Goal: Transaction & Acquisition: Purchase product/service

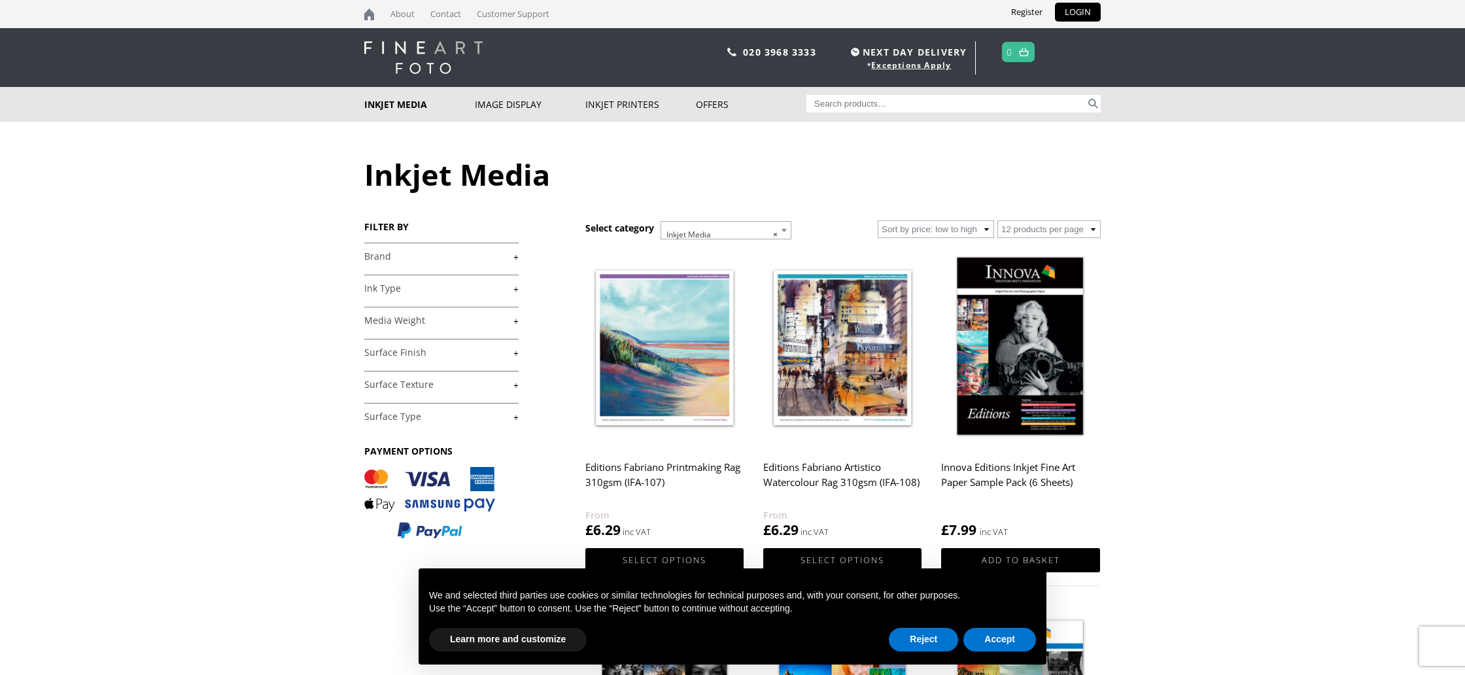
click at [838, 104] on input "Search for:" at bounding box center [946, 104] width 280 height 18
type input "innova"
click at [1086, 95] on button "Search" at bounding box center [1093, 104] width 15 height 18
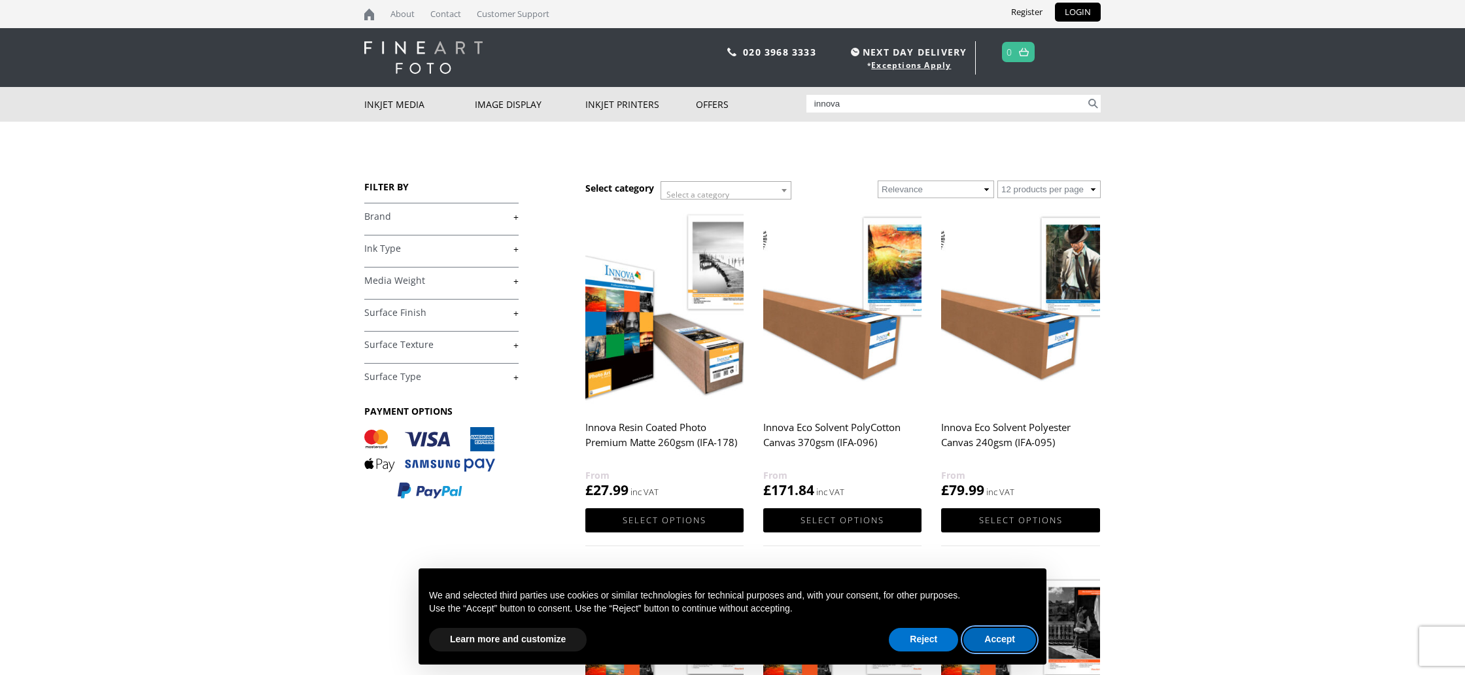
click at [999, 638] on button "Accept" at bounding box center [999, 640] width 73 height 24
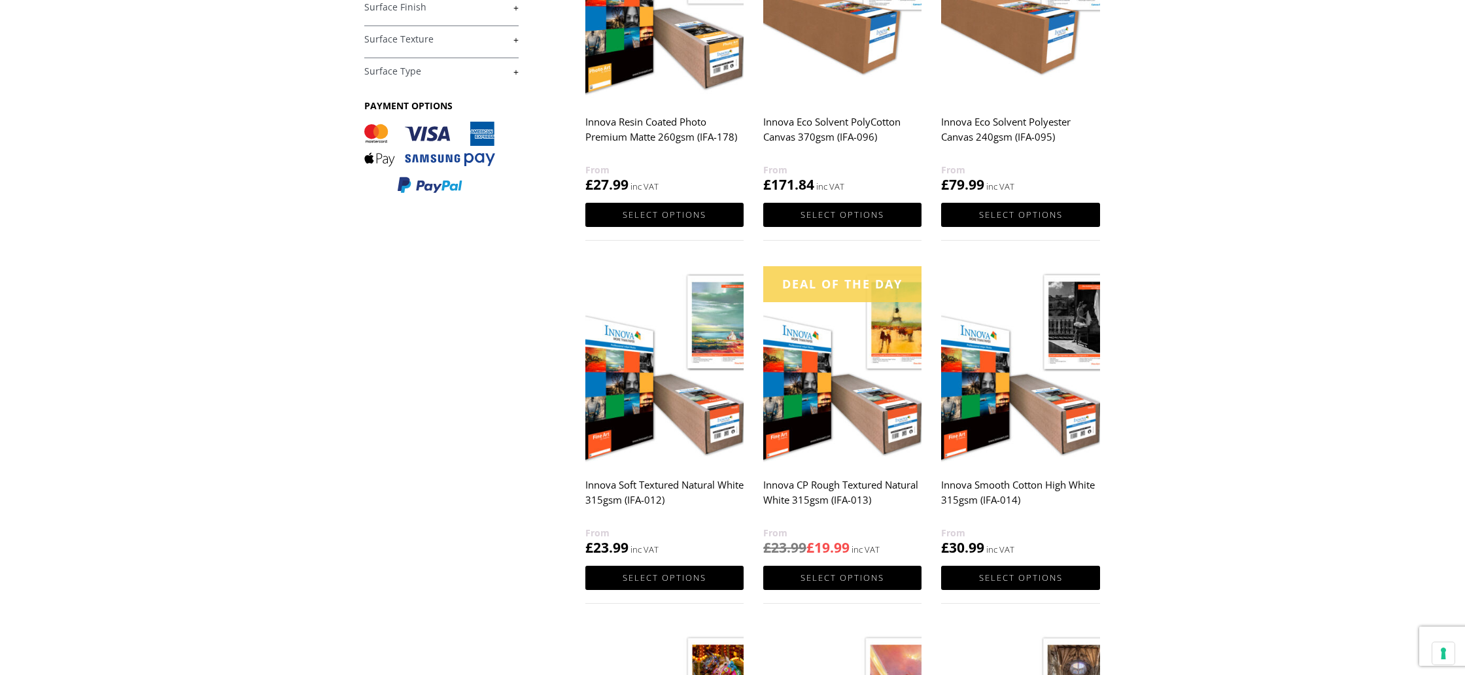
scroll to position [306, 0]
click at [697, 424] on img at bounding box center [664, 365] width 158 height 198
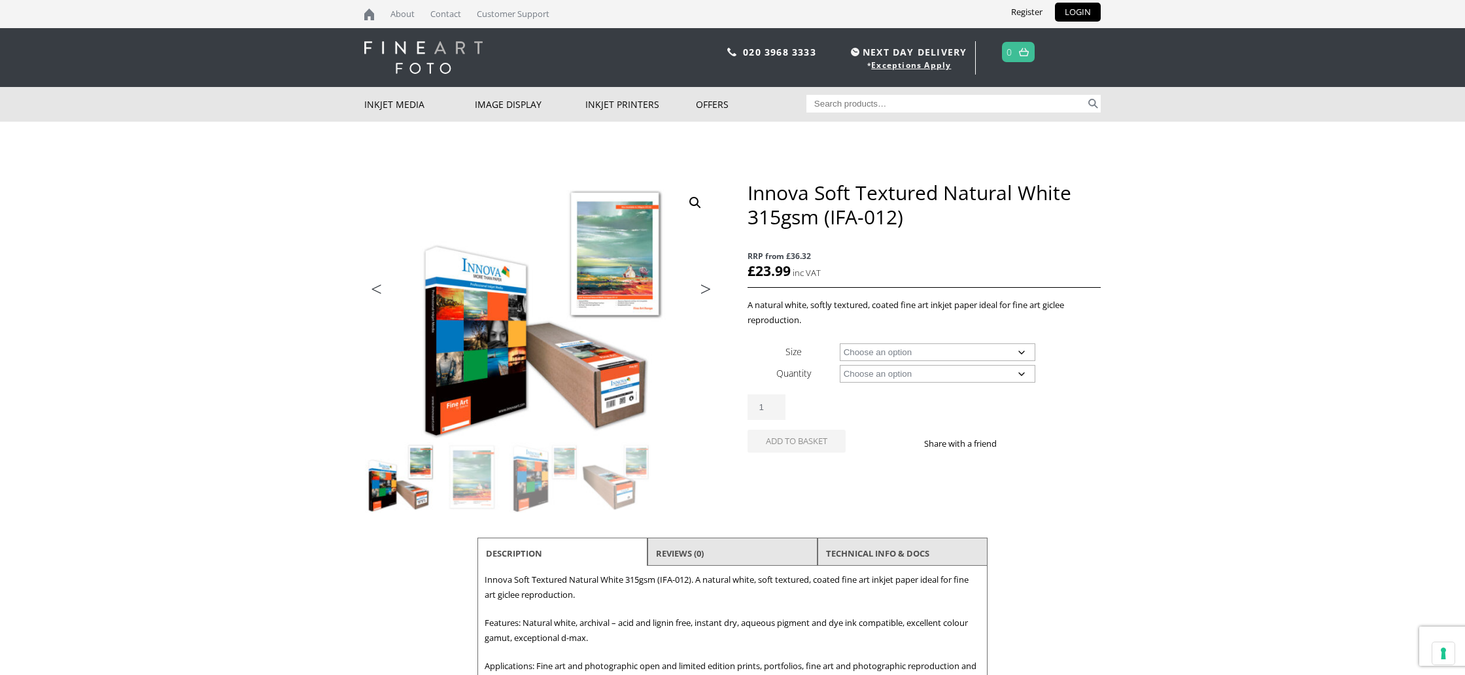
click at [1024, 353] on select "Choose an option A4 Sheet A3 Sheet A3+ Sheet A2 Sheet 17" Wide Roll 24" Wide Ro…" at bounding box center [938, 352] width 196 height 18
select select "a2-sheet"
click at [1006, 376] on select "Choose an option 25 Sheets" at bounding box center [938, 374] width 196 height 18
select select "25-sheets"
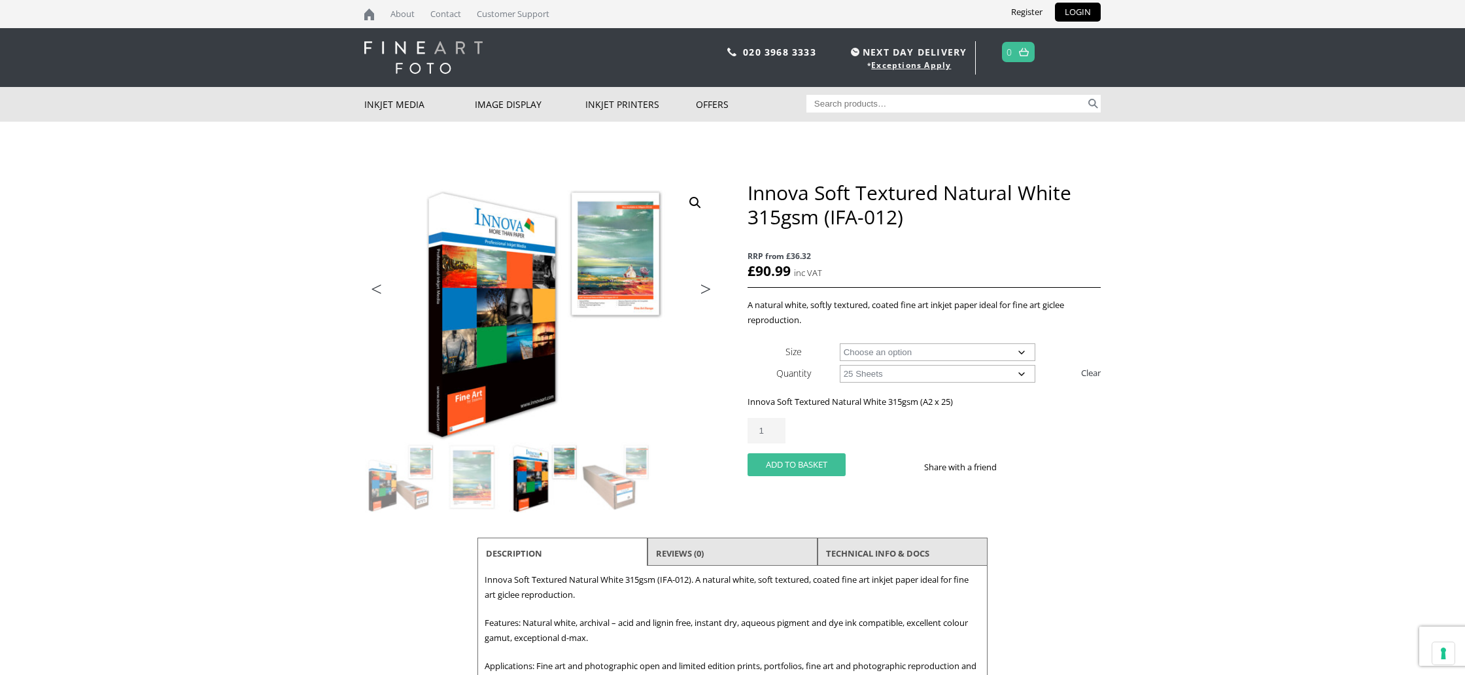
click at [783, 465] on button "Add to basket" at bounding box center [797, 464] width 98 height 23
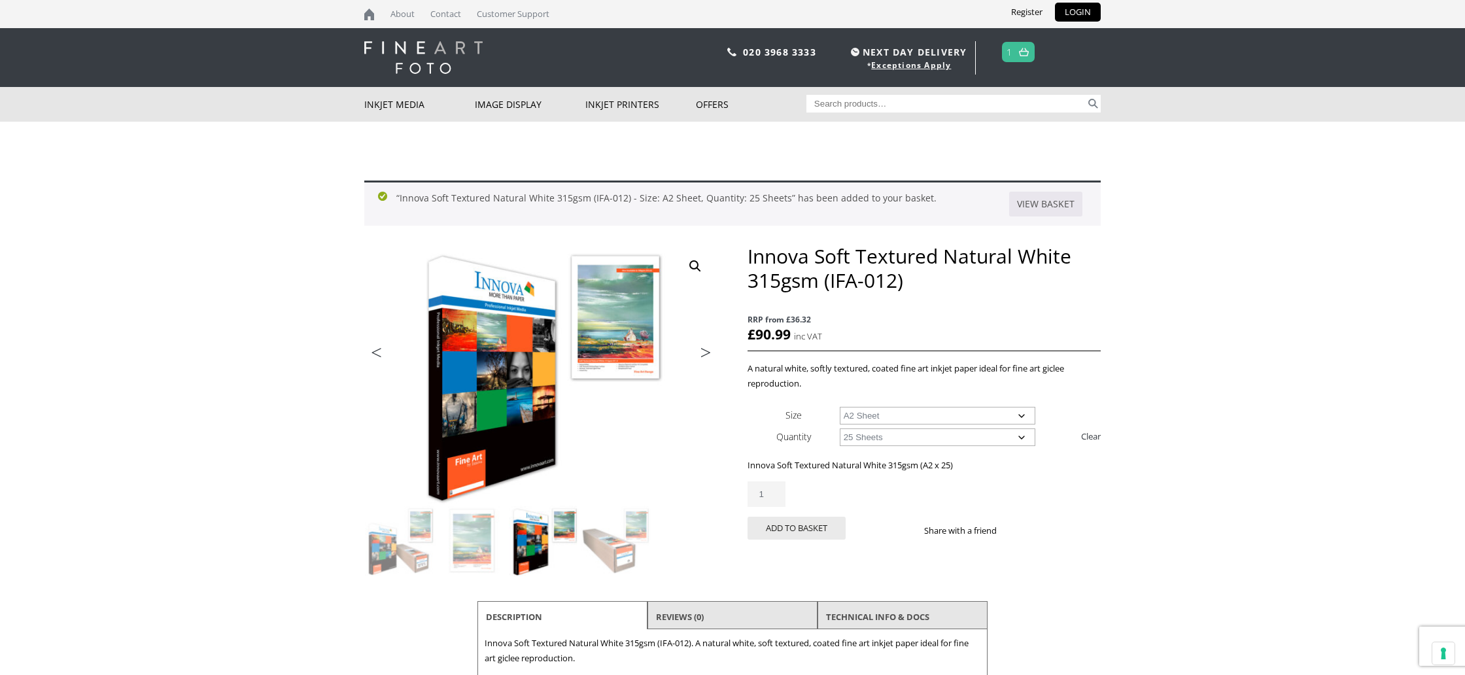
click at [1025, 51] on img at bounding box center [1024, 52] width 10 height 9
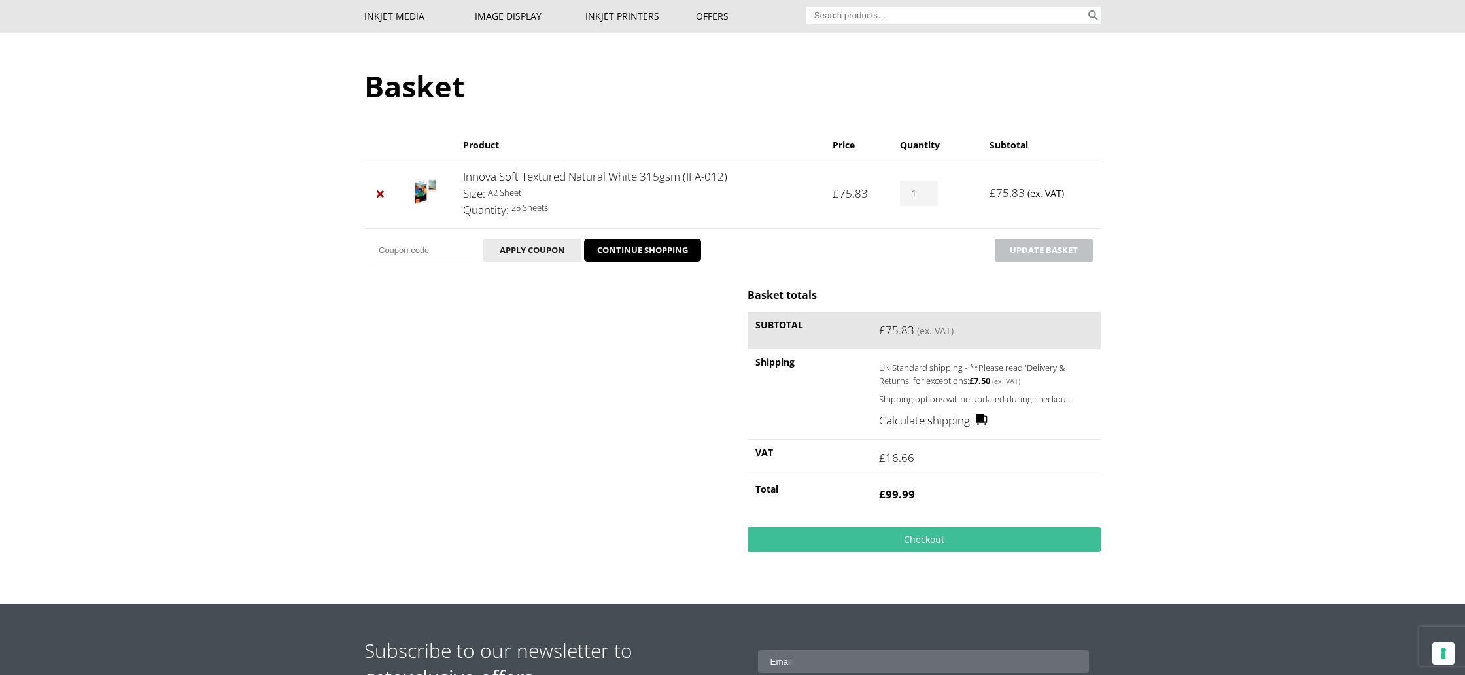
scroll to position [90, 0]
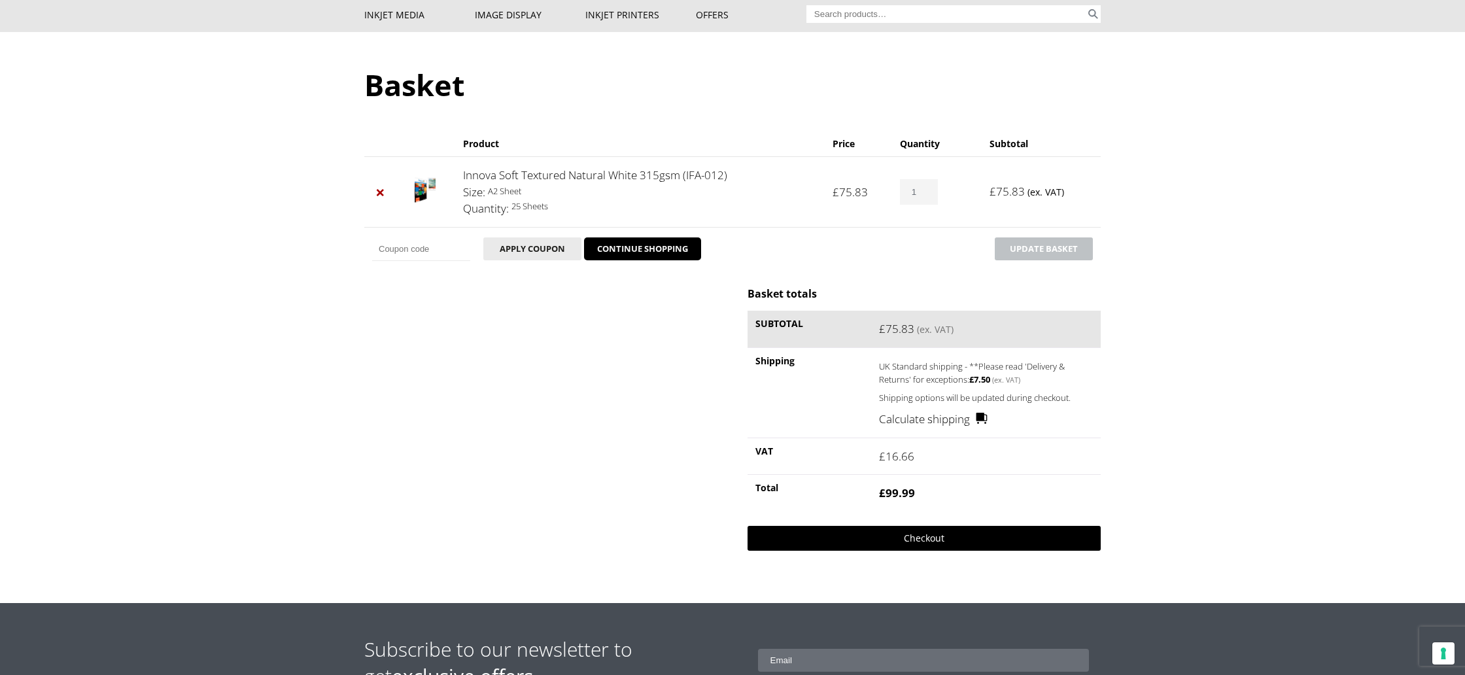
click at [922, 544] on link "Checkout" at bounding box center [924, 538] width 353 height 25
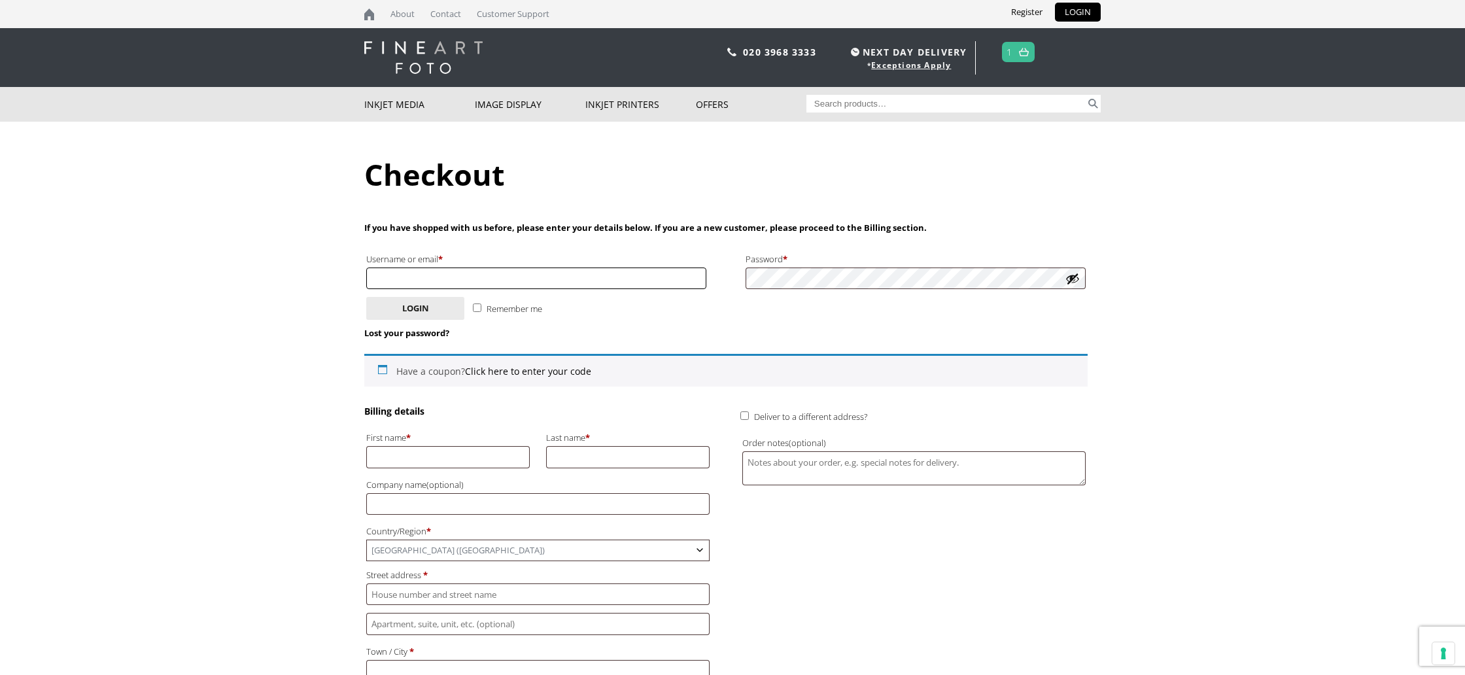
click at [445, 271] on input "Username or email * Required" at bounding box center [536, 279] width 340 height 22
type input "frbaines@hotmail.co.uk"
type input "Faye"
type input "Baines"
type input "16 Littlegreen Road, Woodthorpe,"
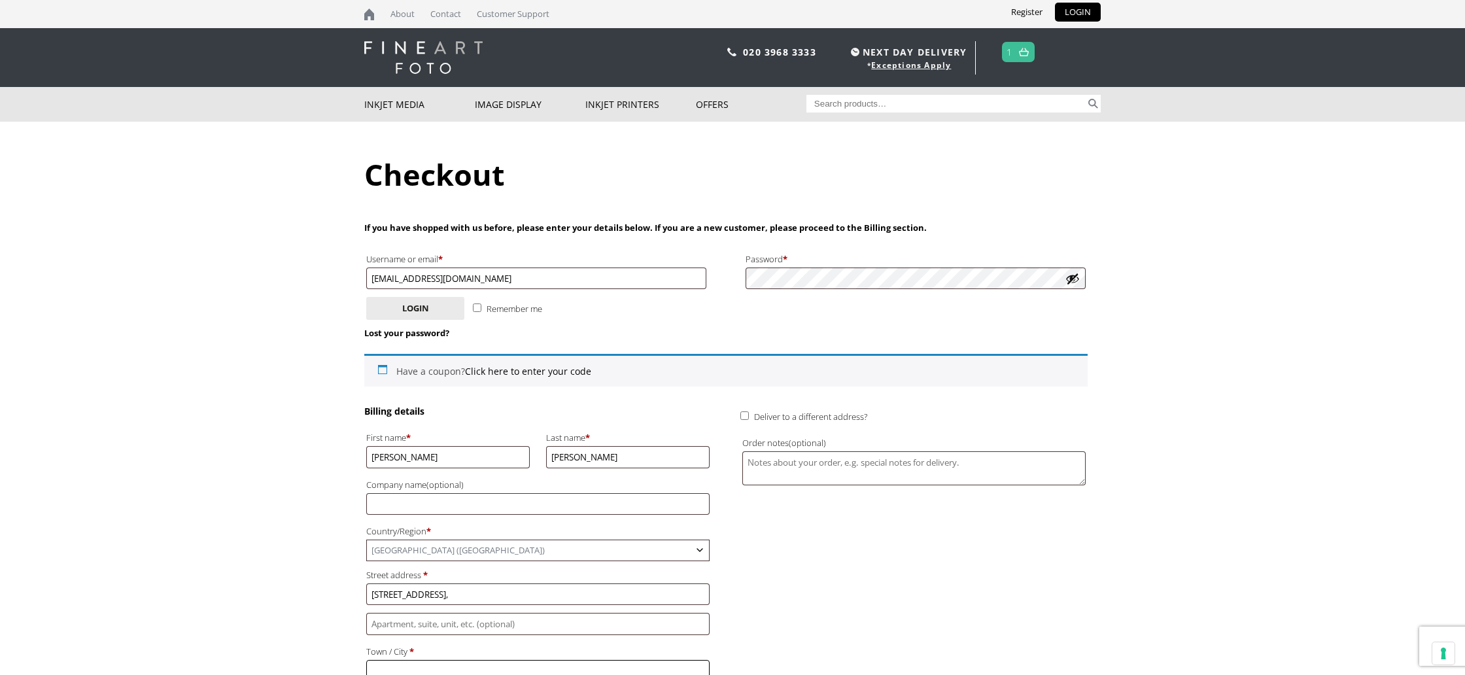
type input "[GEOGRAPHIC_DATA]"
type input "NG5 4LN"
type input "[PHONE_NUMBER]"
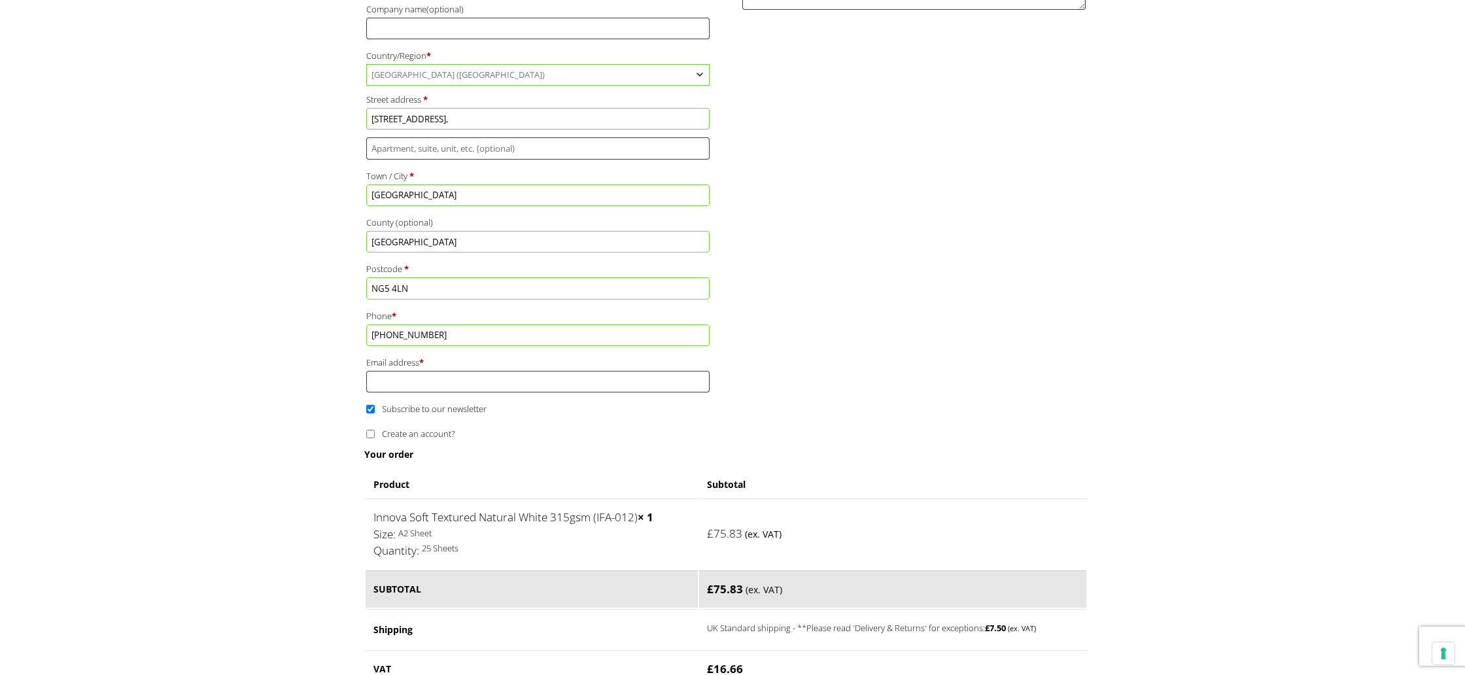
scroll to position [482, 0]
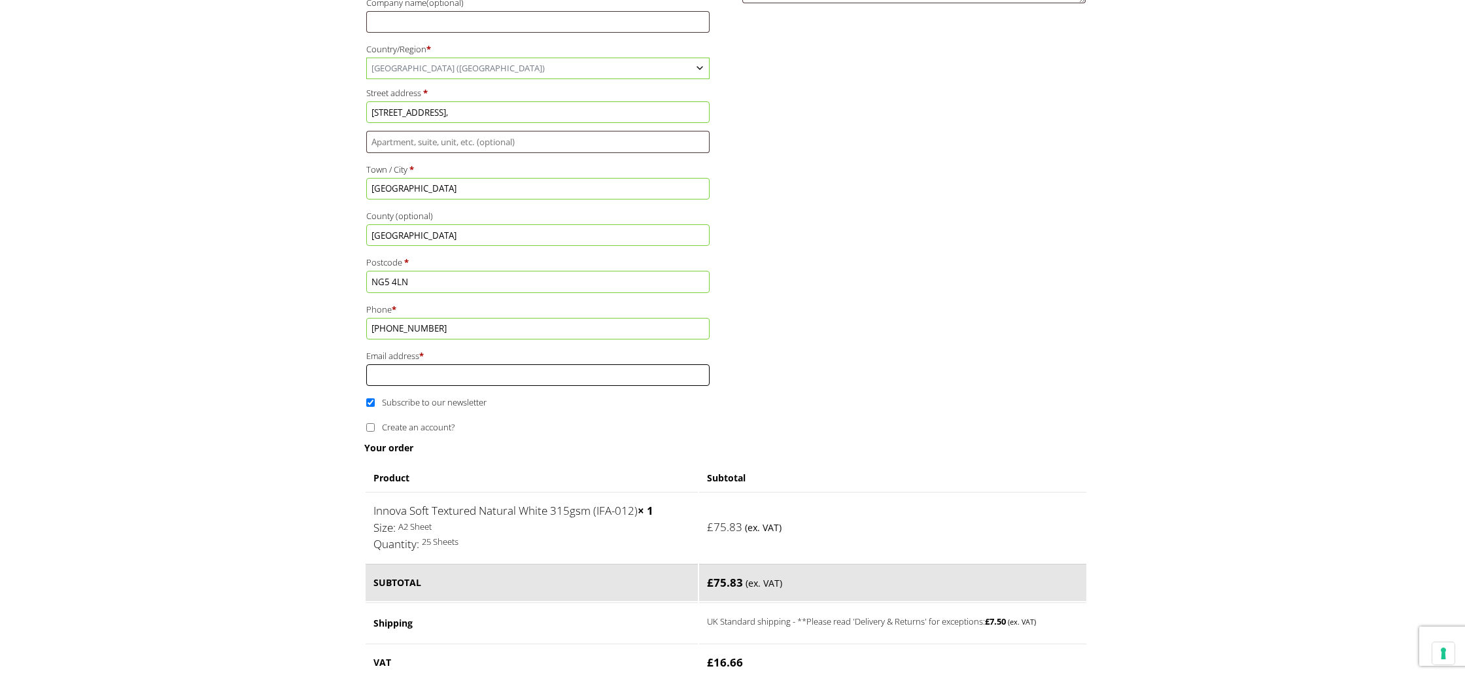
click at [399, 382] on input "Email address *" at bounding box center [537, 375] width 343 height 22
type input "[EMAIL_ADDRESS][DOMAIN_NAME]"
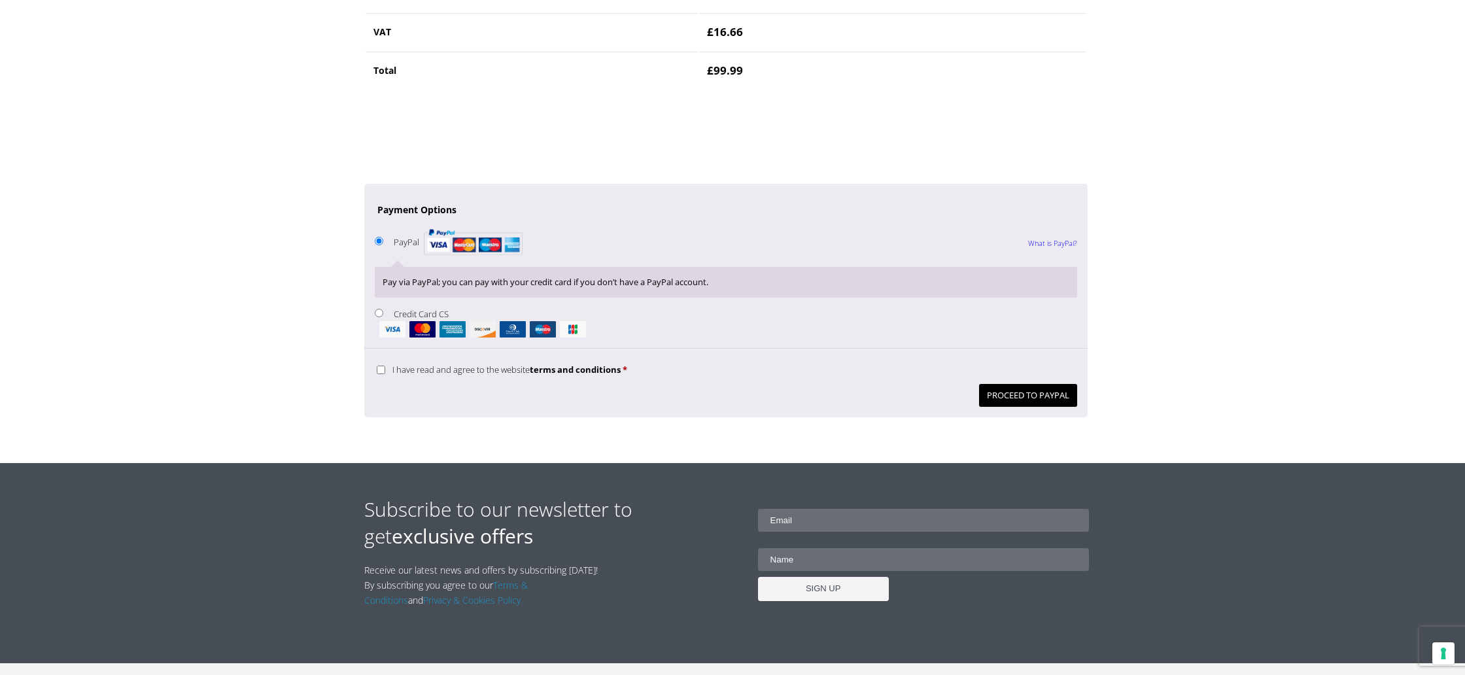
scroll to position [1137, 0]
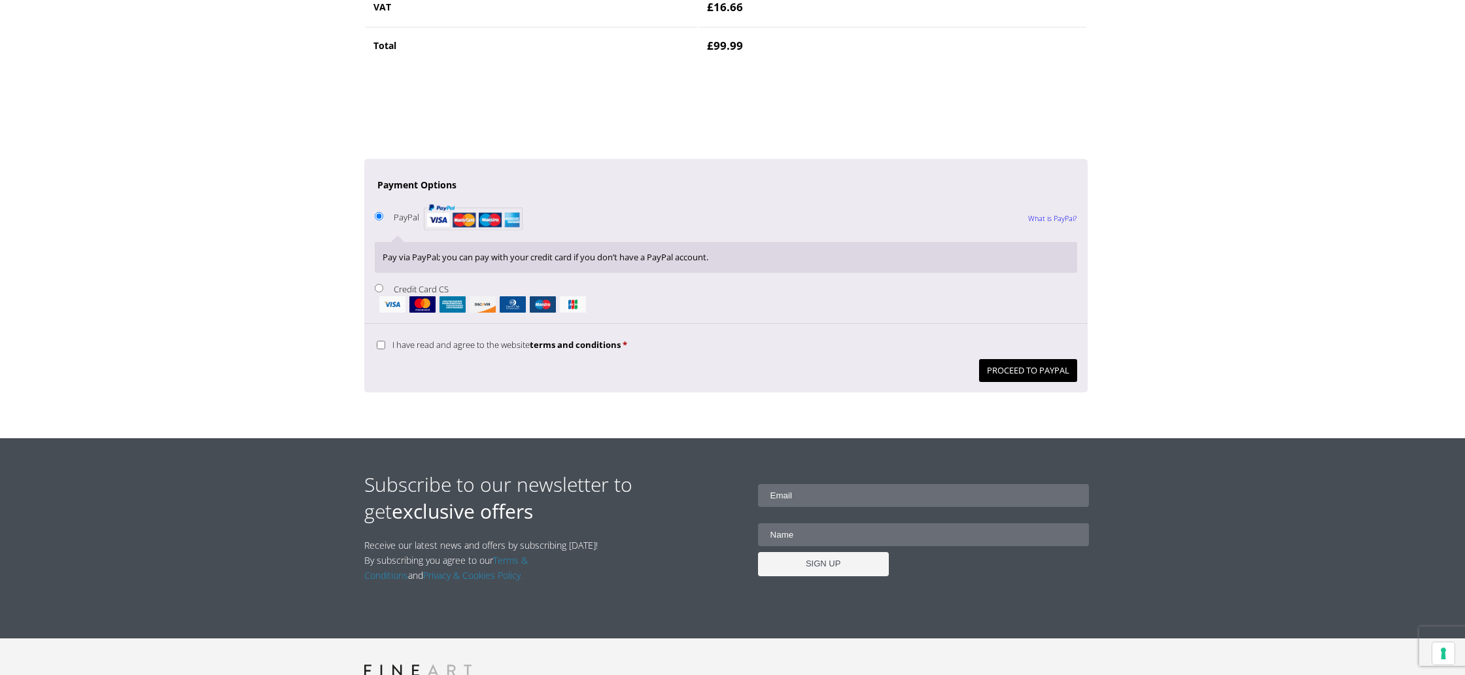
click at [382, 288] on input "Credit Card CS" at bounding box center [379, 288] width 9 height 9
radio input "true"
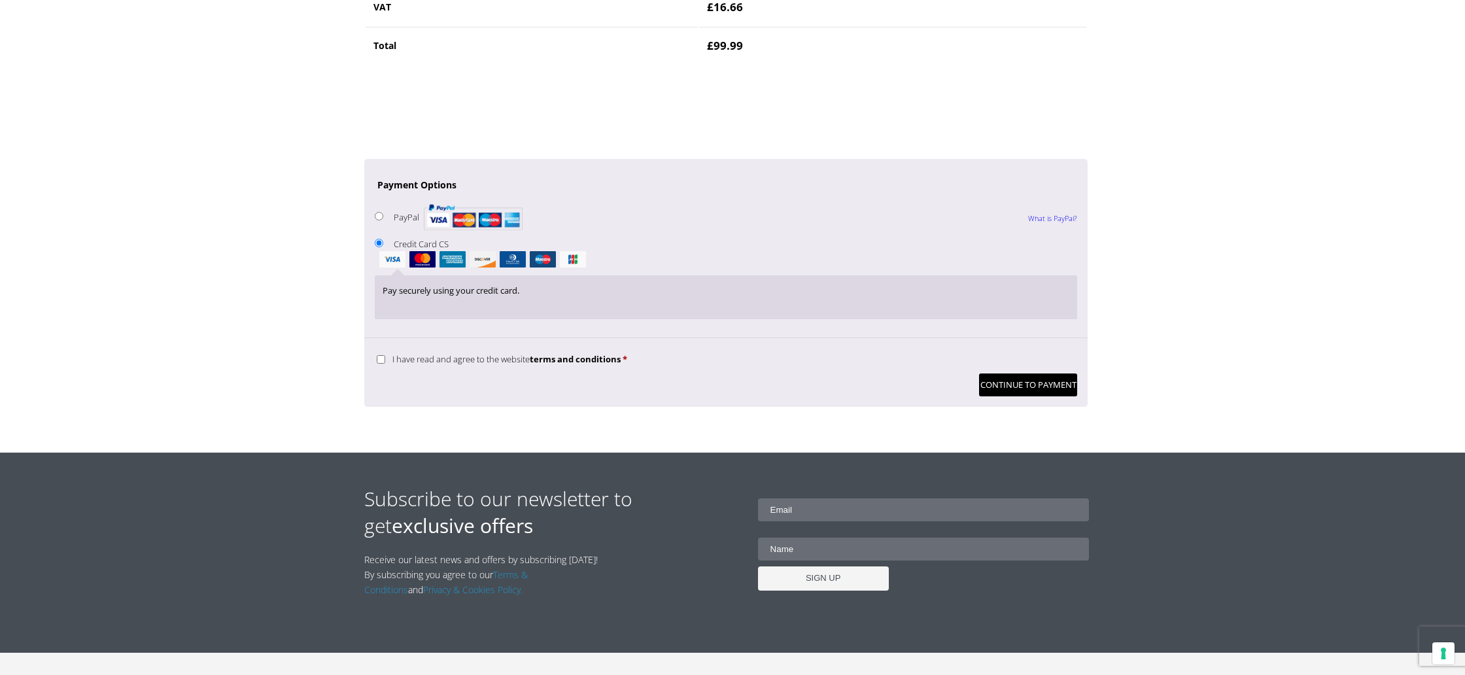
click at [382, 358] on input "I have read and agree to the website terms and conditions *" at bounding box center [381, 359] width 9 height 9
checkbox input "true"
click at [997, 386] on button "Continue to Payment" at bounding box center [1028, 384] width 98 height 23
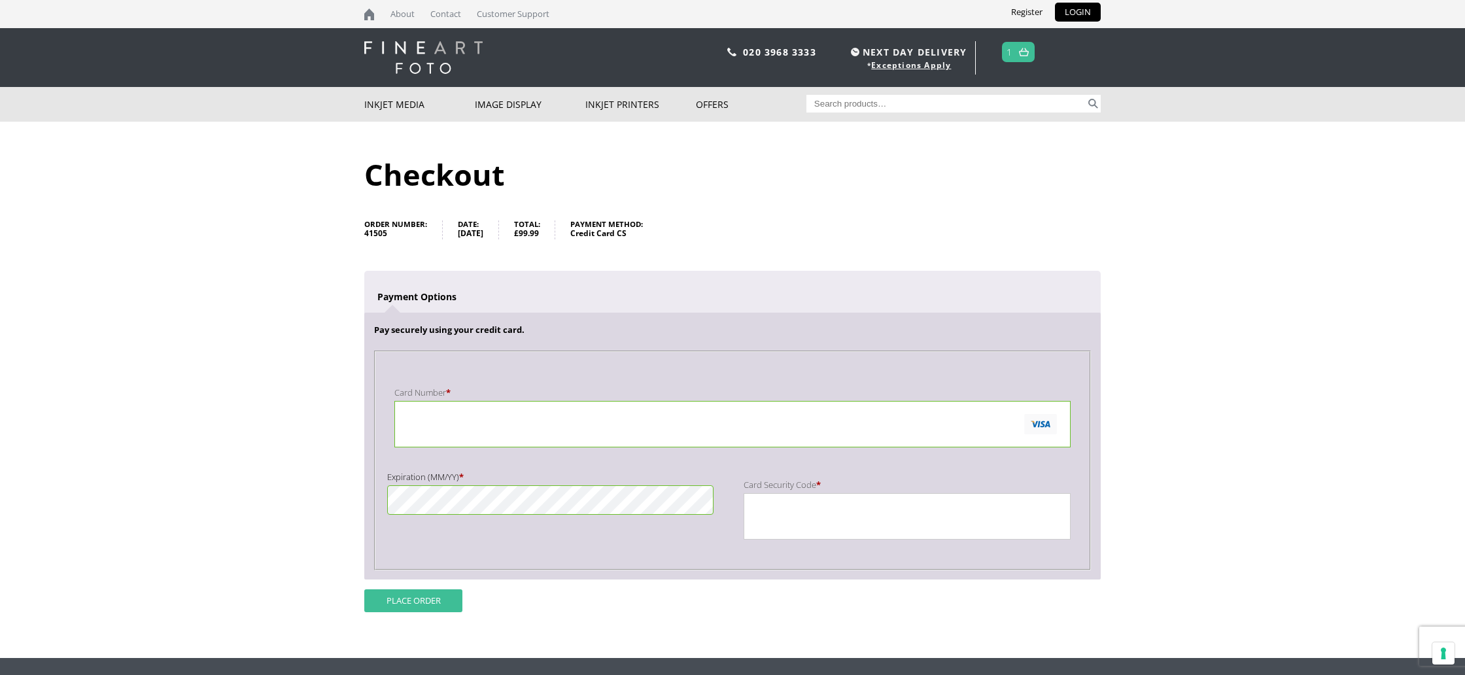
click at [435, 602] on button "Place order" at bounding box center [413, 600] width 98 height 23
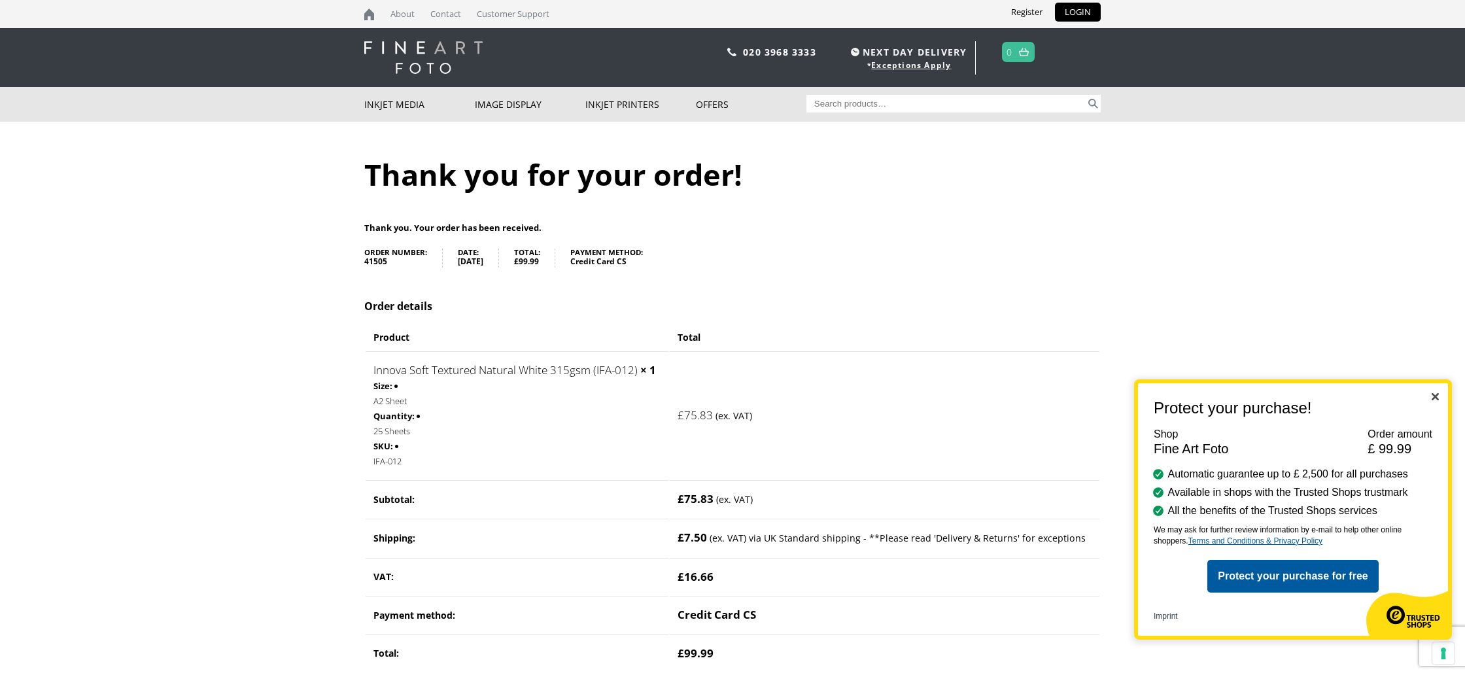
click at [1436, 395] on img "Close" at bounding box center [1435, 396] width 7 height 7
